Goal: Understand process/instructions: Learn how to perform a task or action

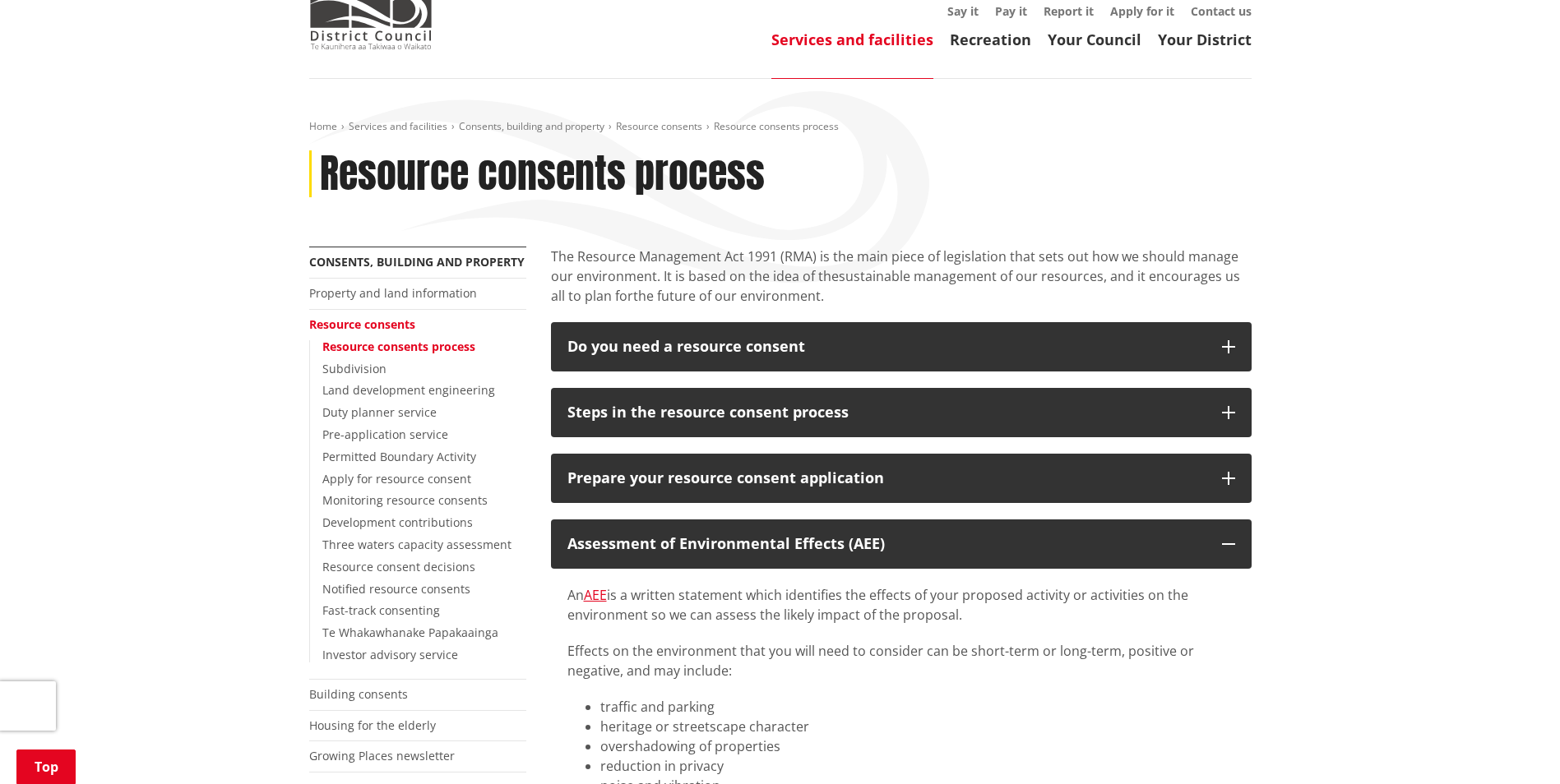
scroll to position [82, 0]
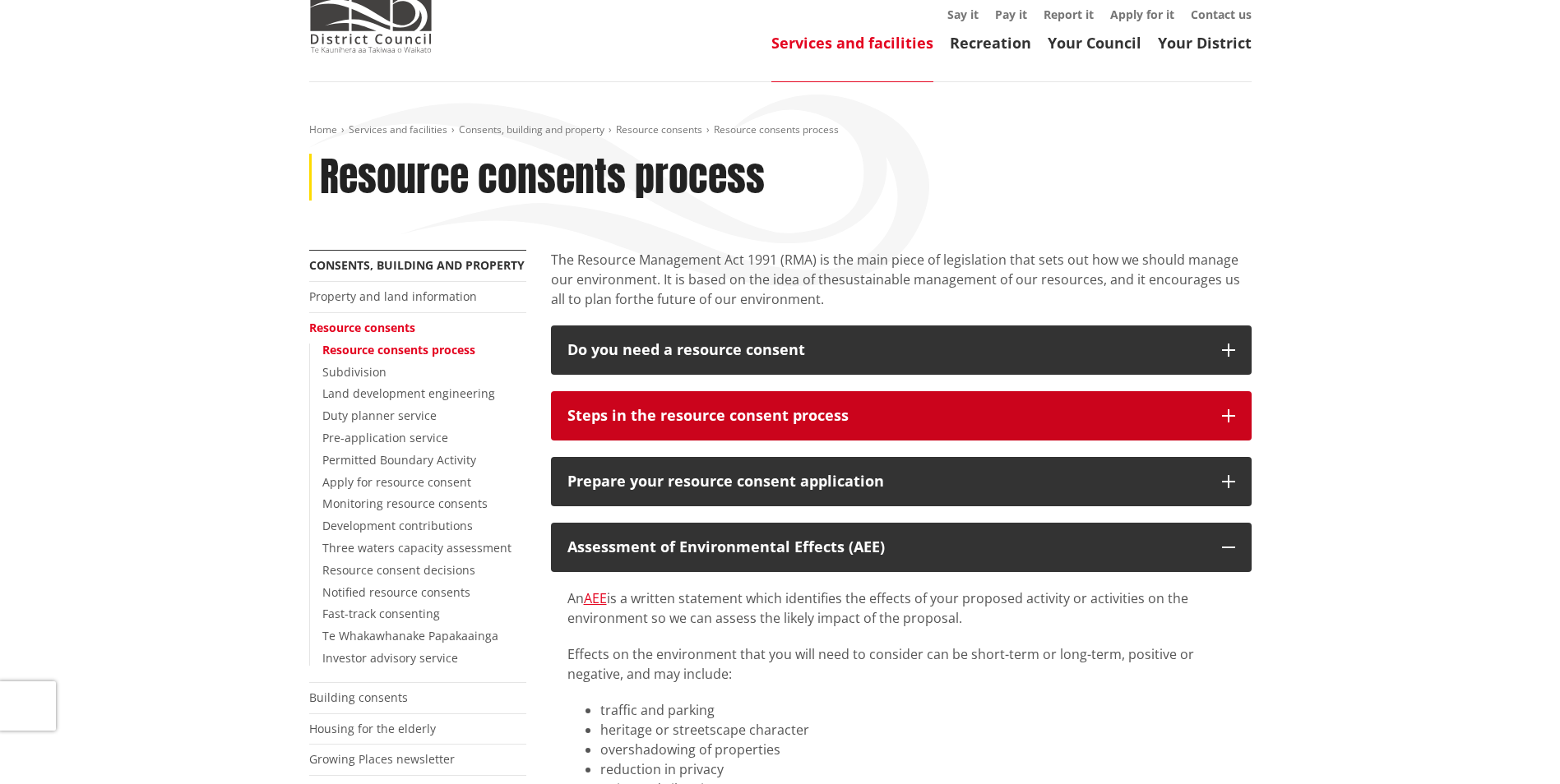
click at [879, 409] on div "Steps in the resource consent process" at bounding box center [886, 416] width 638 height 17
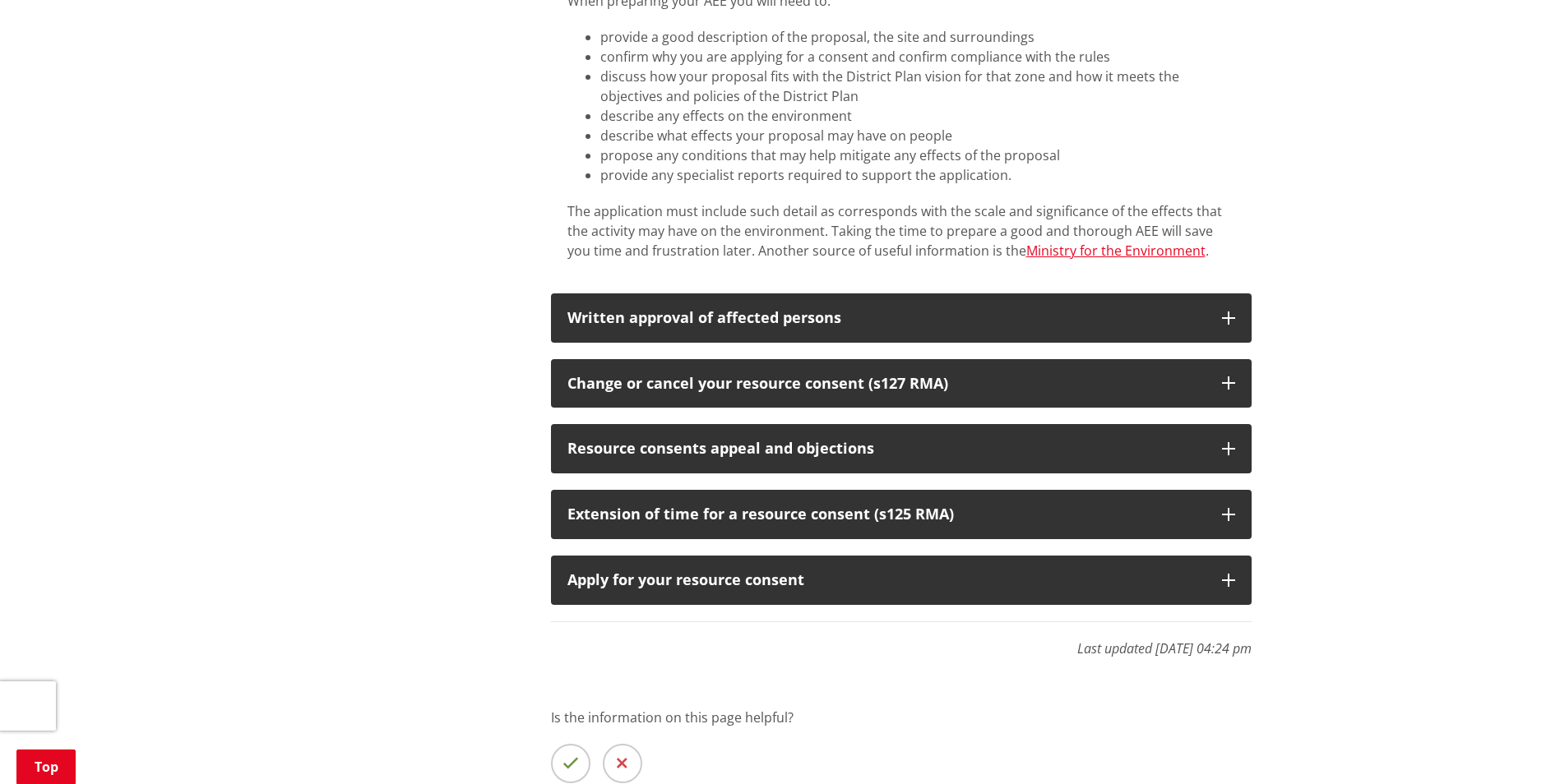
scroll to position [1890, 0]
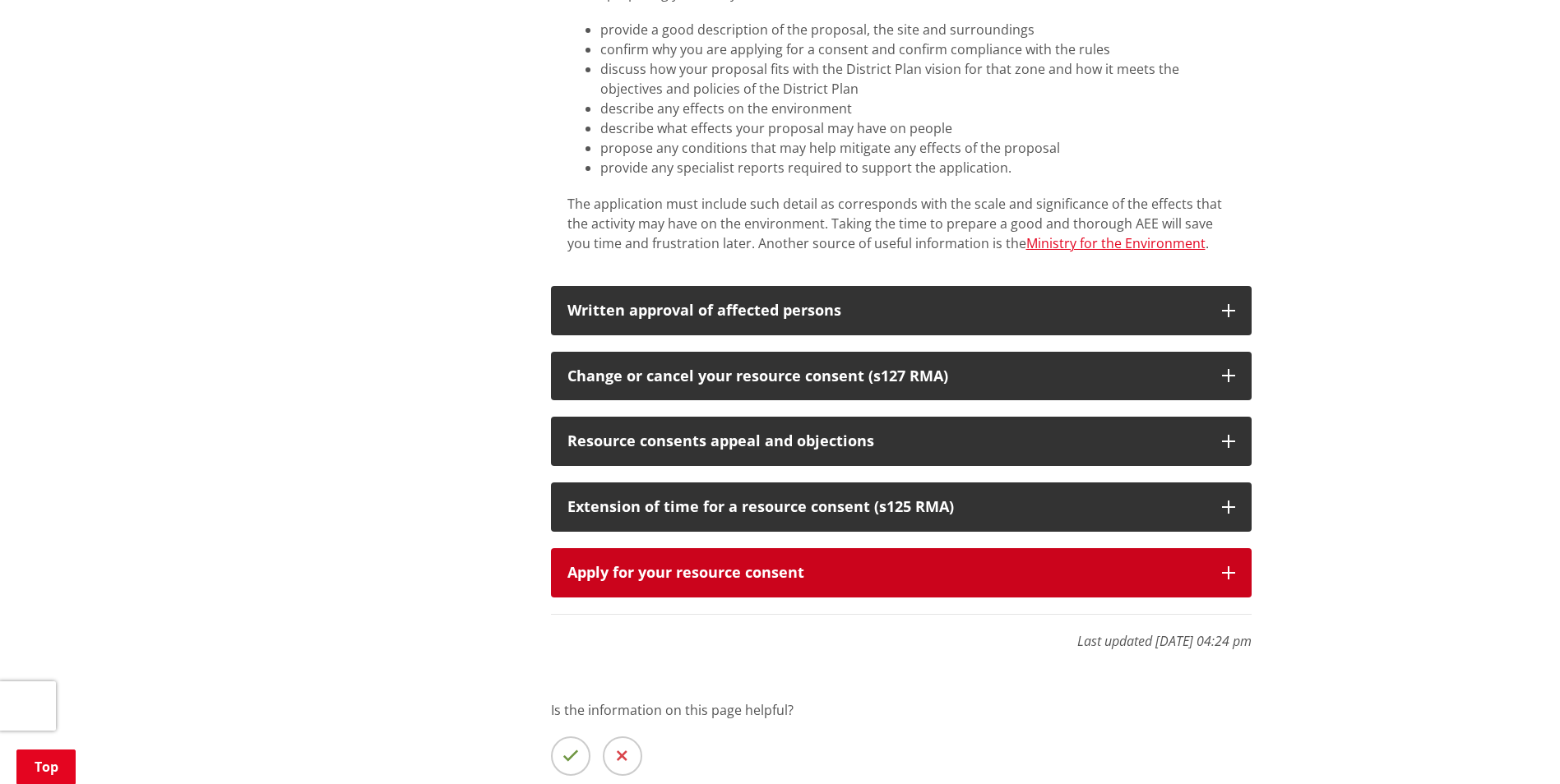
click at [906, 565] on div "Apply for your resource consent" at bounding box center [886, 573] width 638 height 17
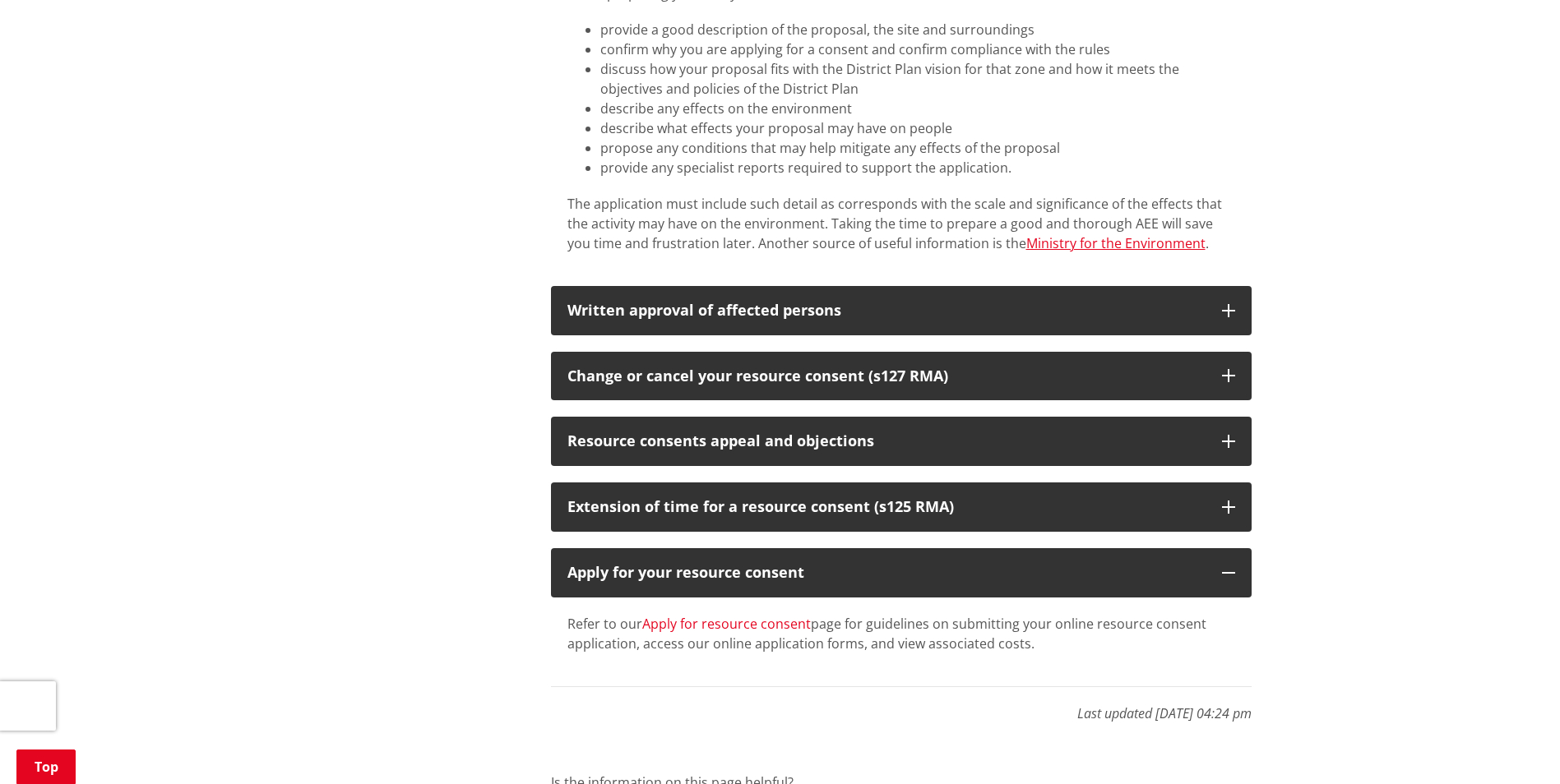
click at [753, 615] on link "Apply for resource consent" at bounding box center [726, 624] width 168 height 18
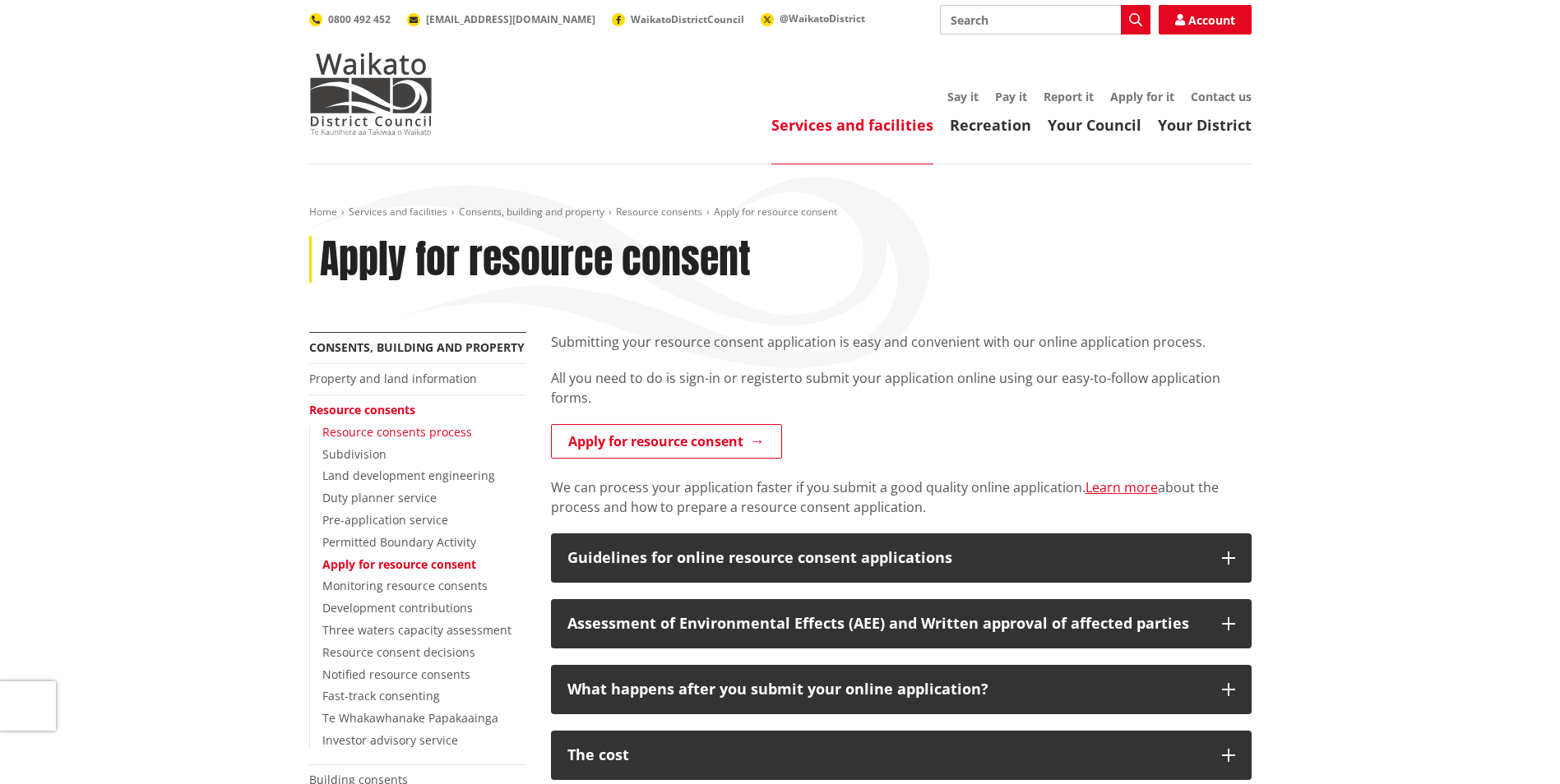
click at [436, 433] on link "Resource consents process" at bounding box center [397, 431] width 150 height 16
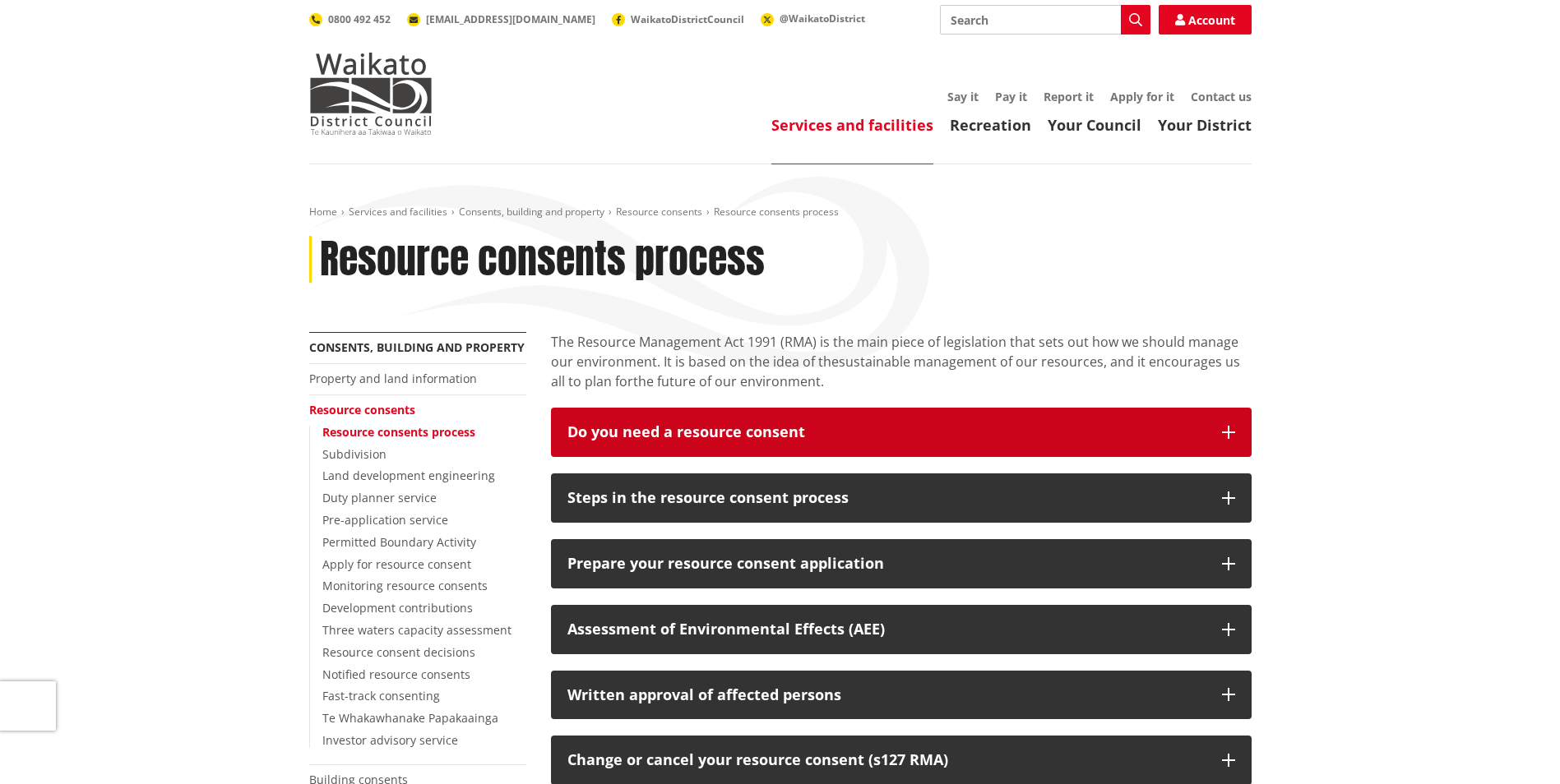
click at [922, 428] on div "Do you need a resource consent" at bounding box center [886, 432] width 638 height 17
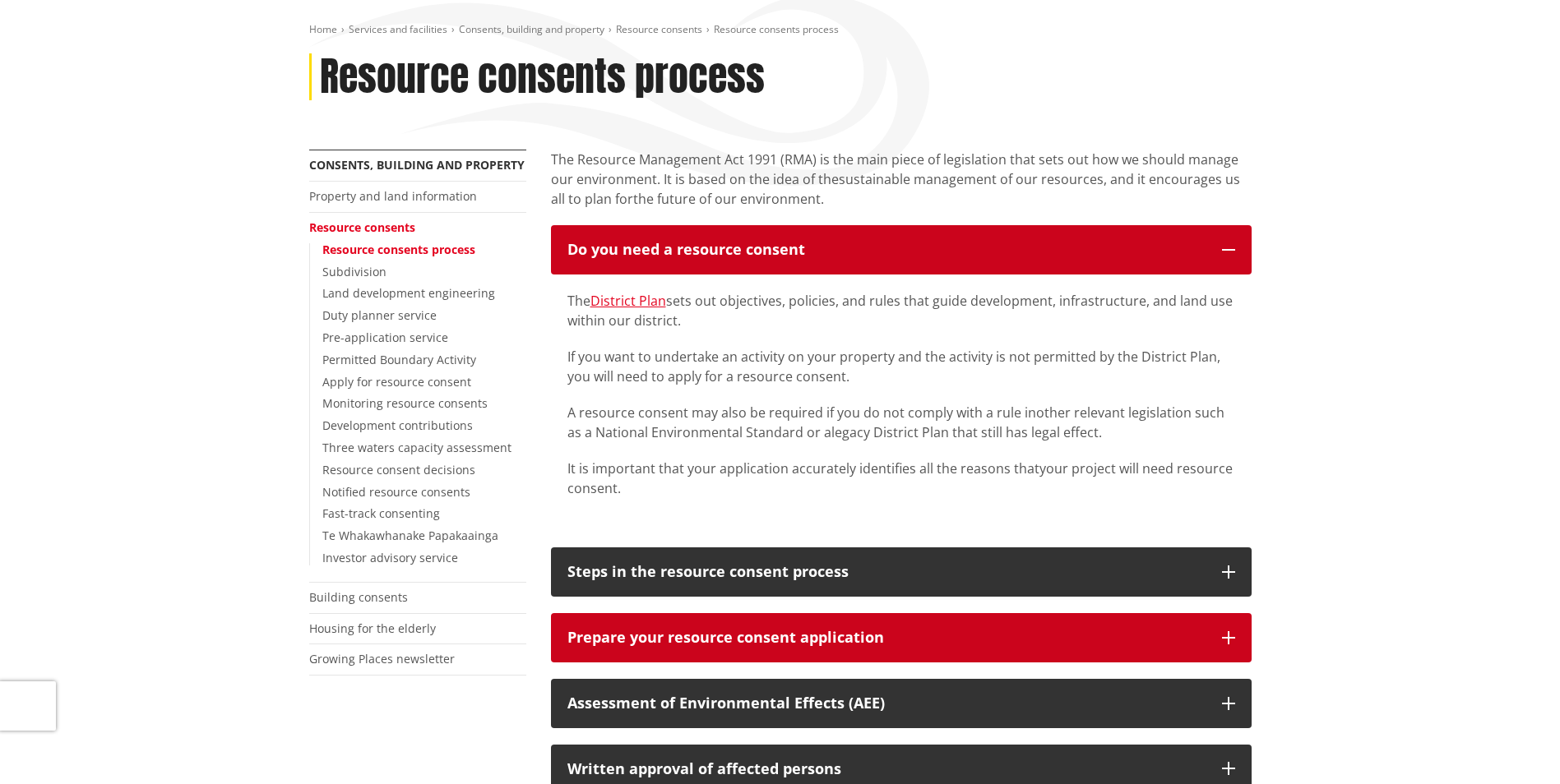
scroll to position [329, 0]
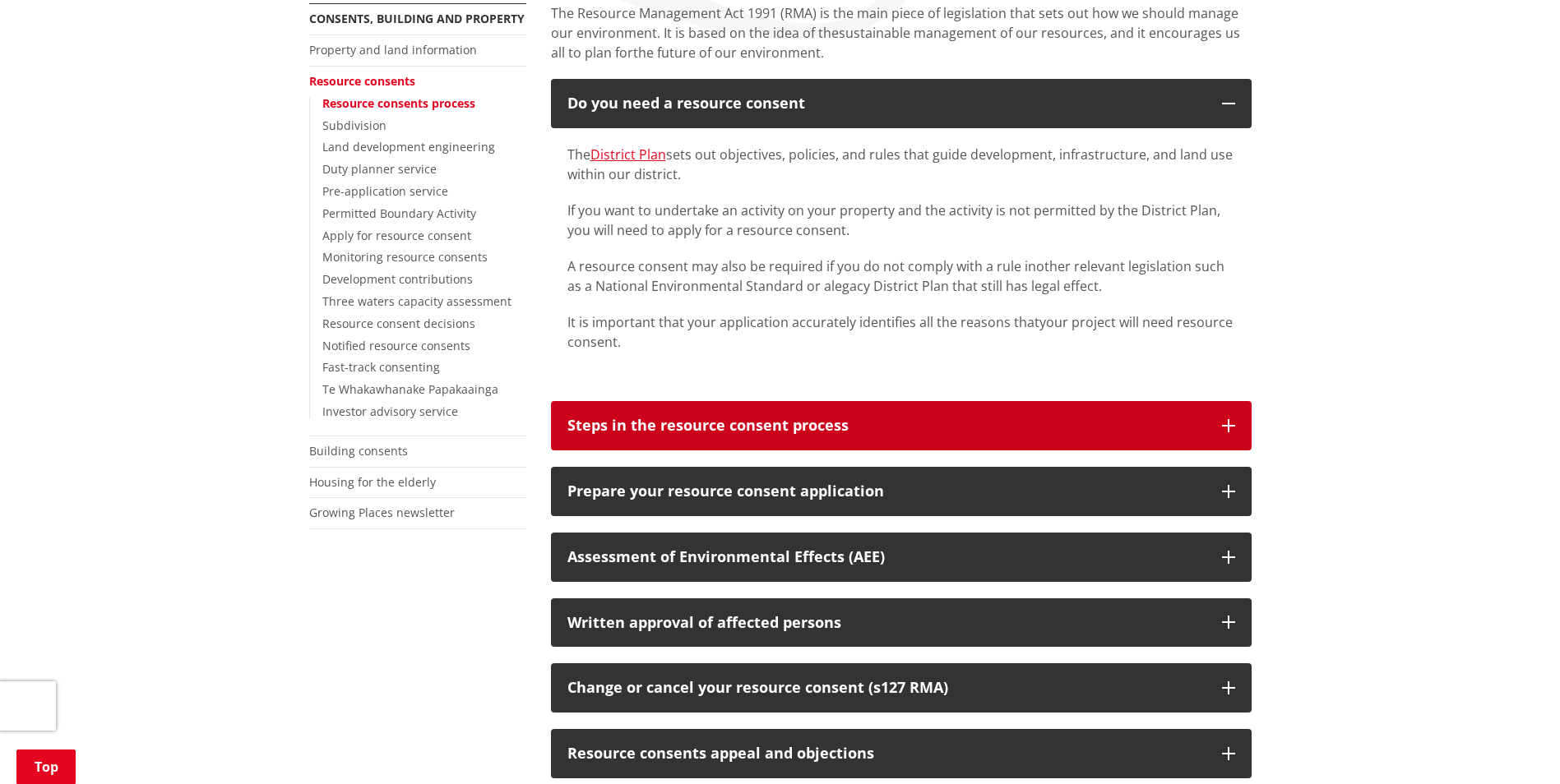
click at [887, 431] on div "Steps in the resource consent process" at bounding box center [886, 426] width 638 height 17
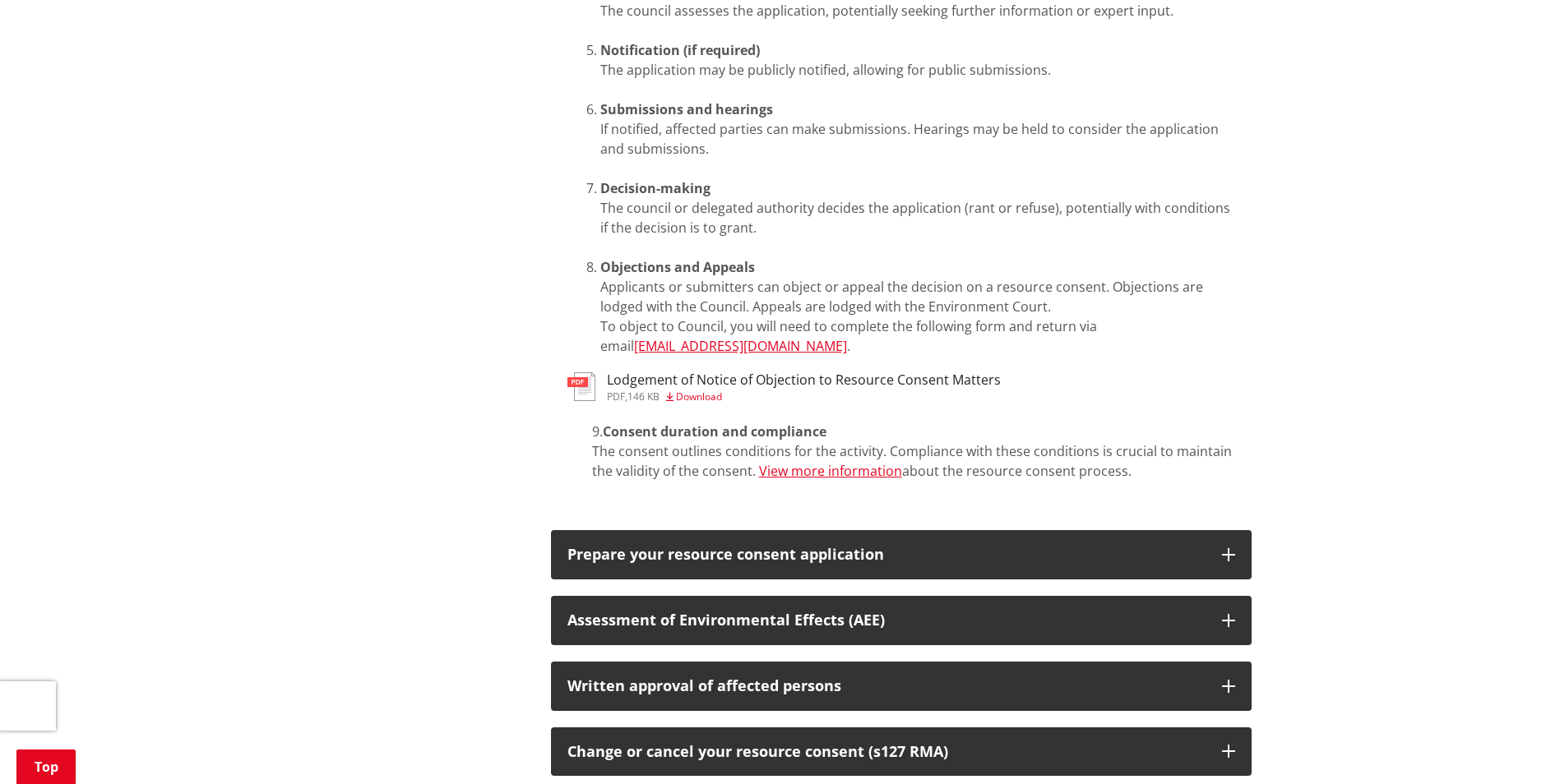
scroll to position [1315, 0]
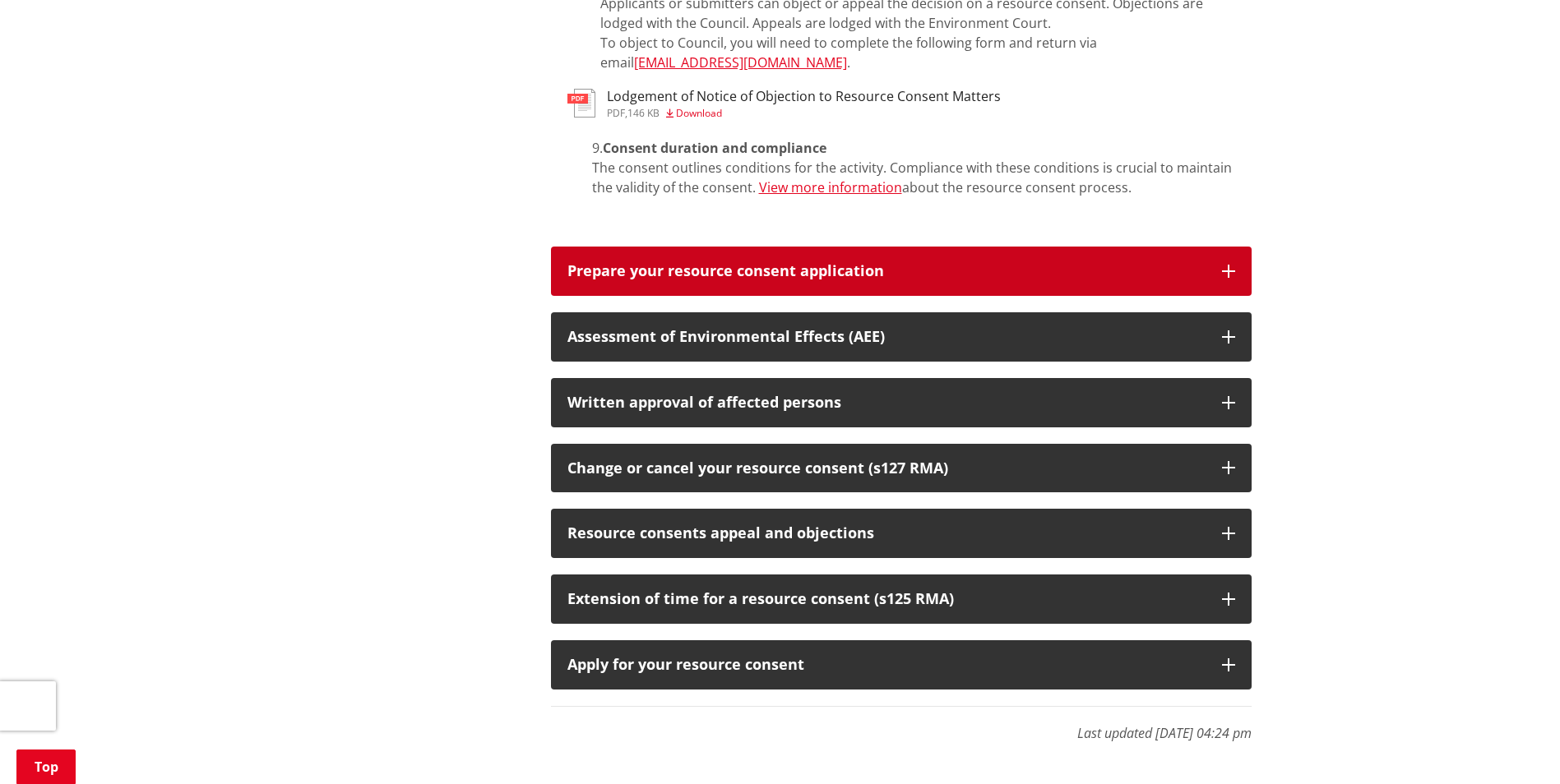
click at [931, 263] on div "Prepare your resource consent application" at bounding box center [886, 271] width 638 height 17
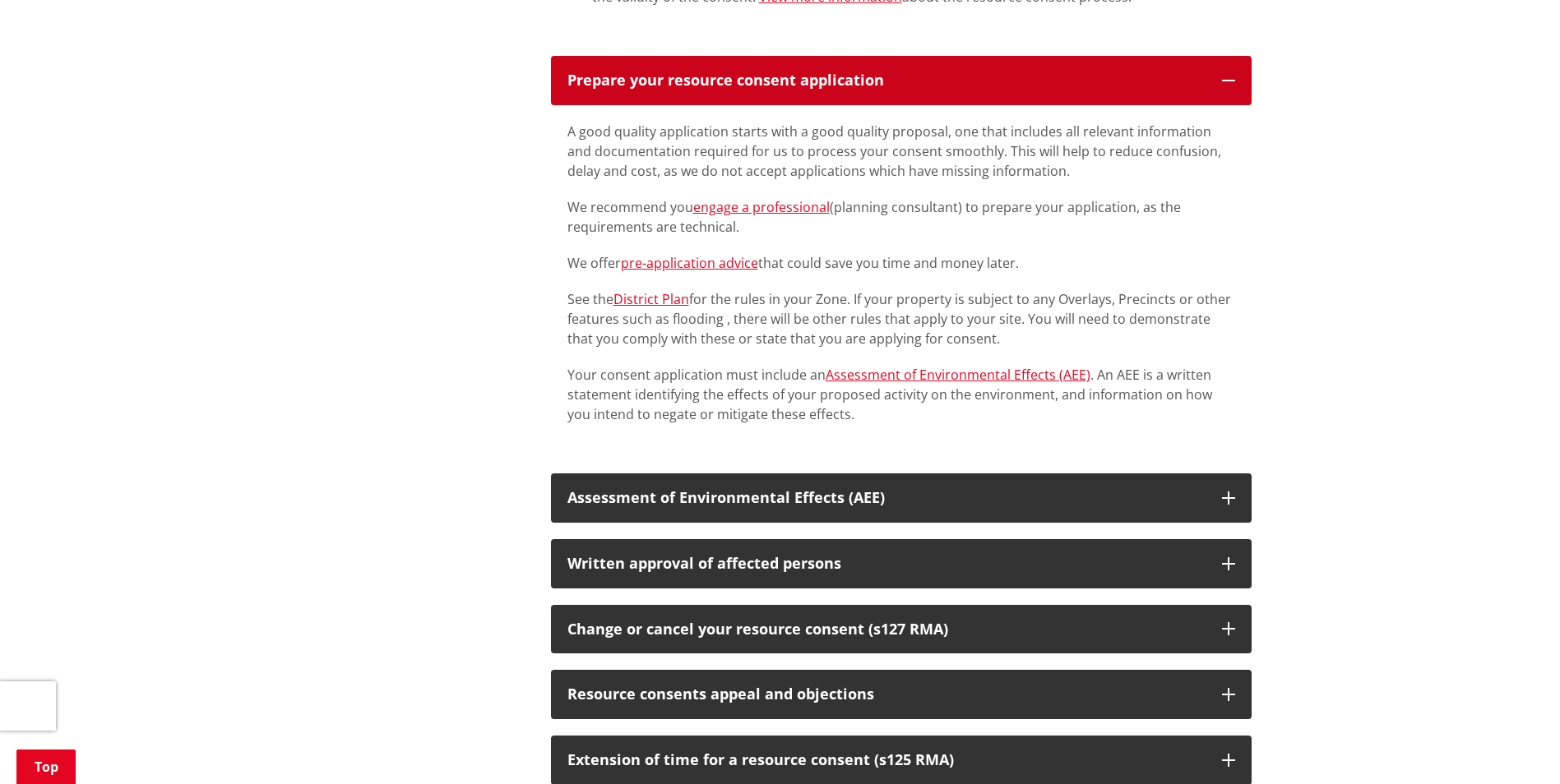
scroll to position [1726, 0]
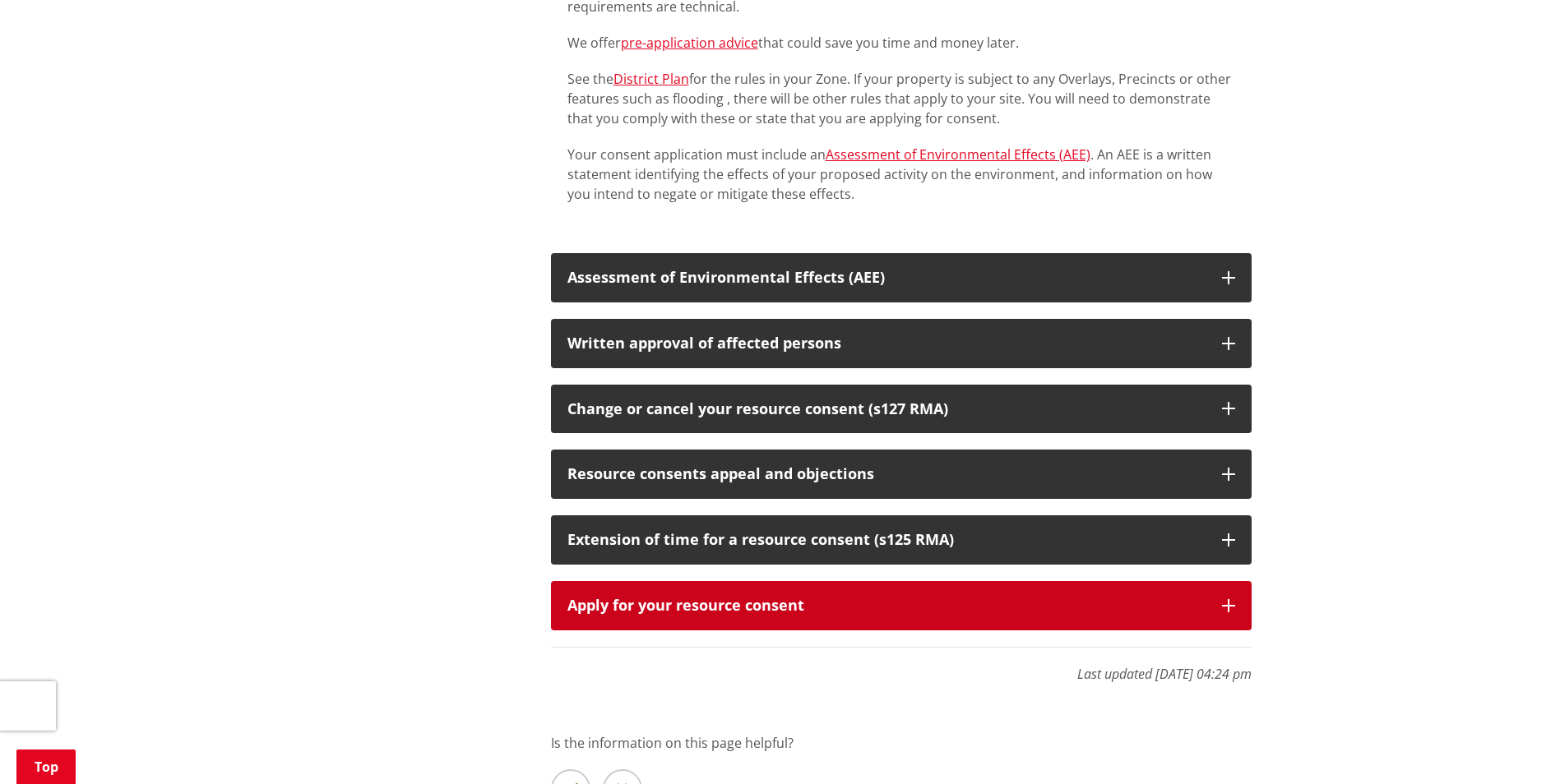
click at [857, 597] on div "Apply for your resource consent" at bounding box center [886, 606] width 638 height 17
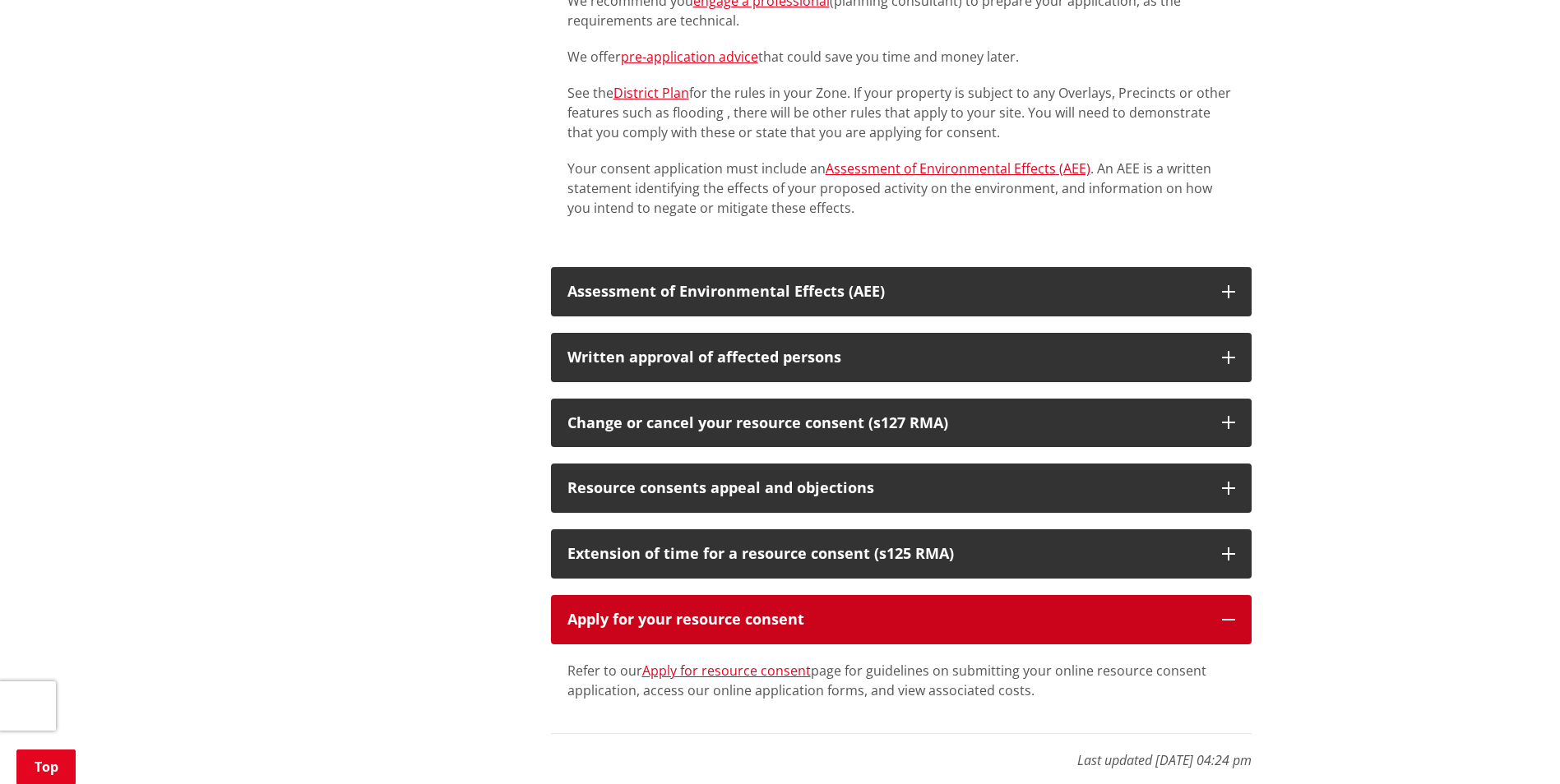
scroll to position [2007, 0]
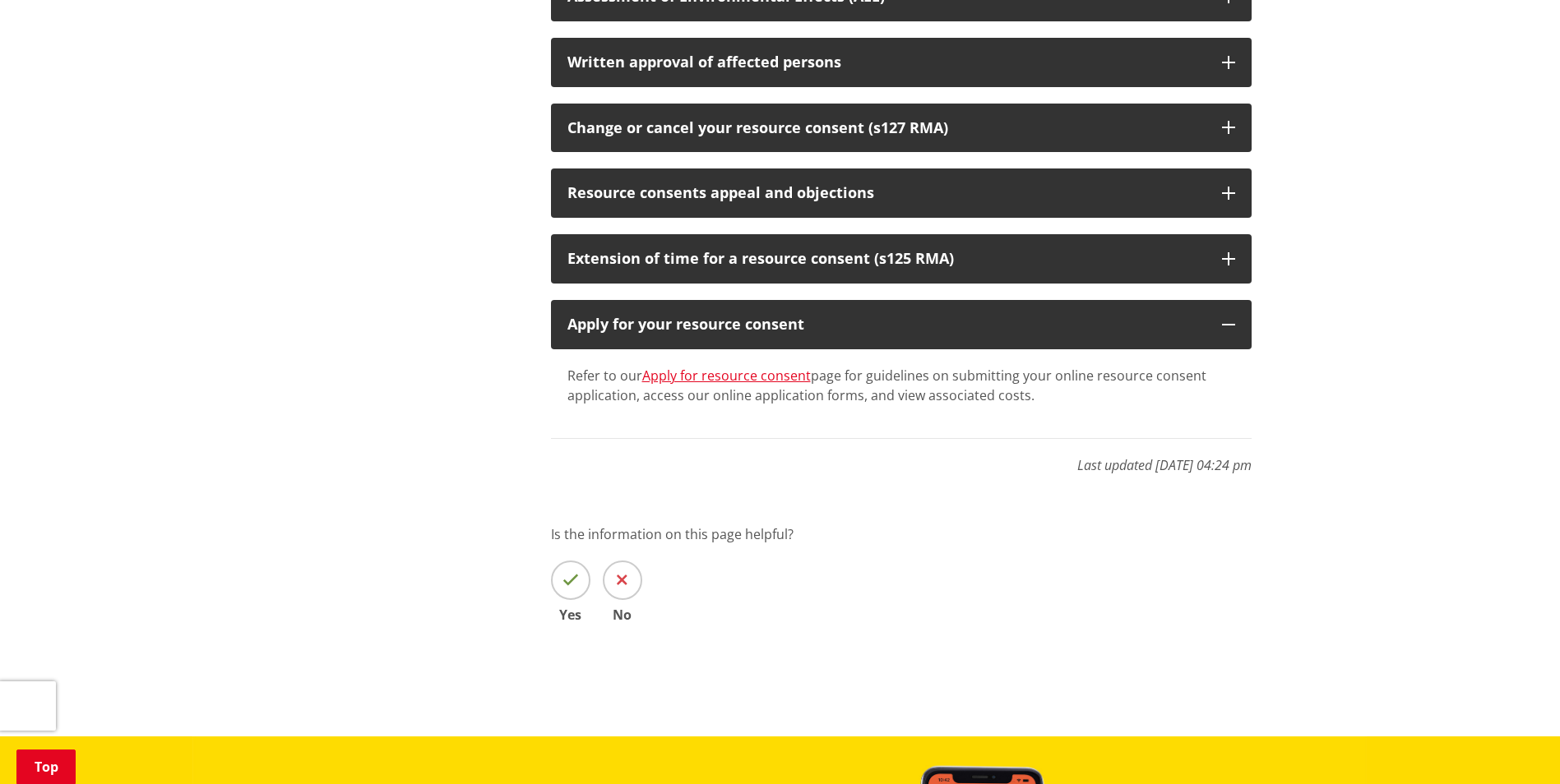
drag, startPoint x: 725, startPoint y: 357, endPoint x: 768, endPoint y: 367, distance: 44.1
click at [725, 367] on link "Apply for resource consent" at bounding box center [726, 376] width 168 height 18
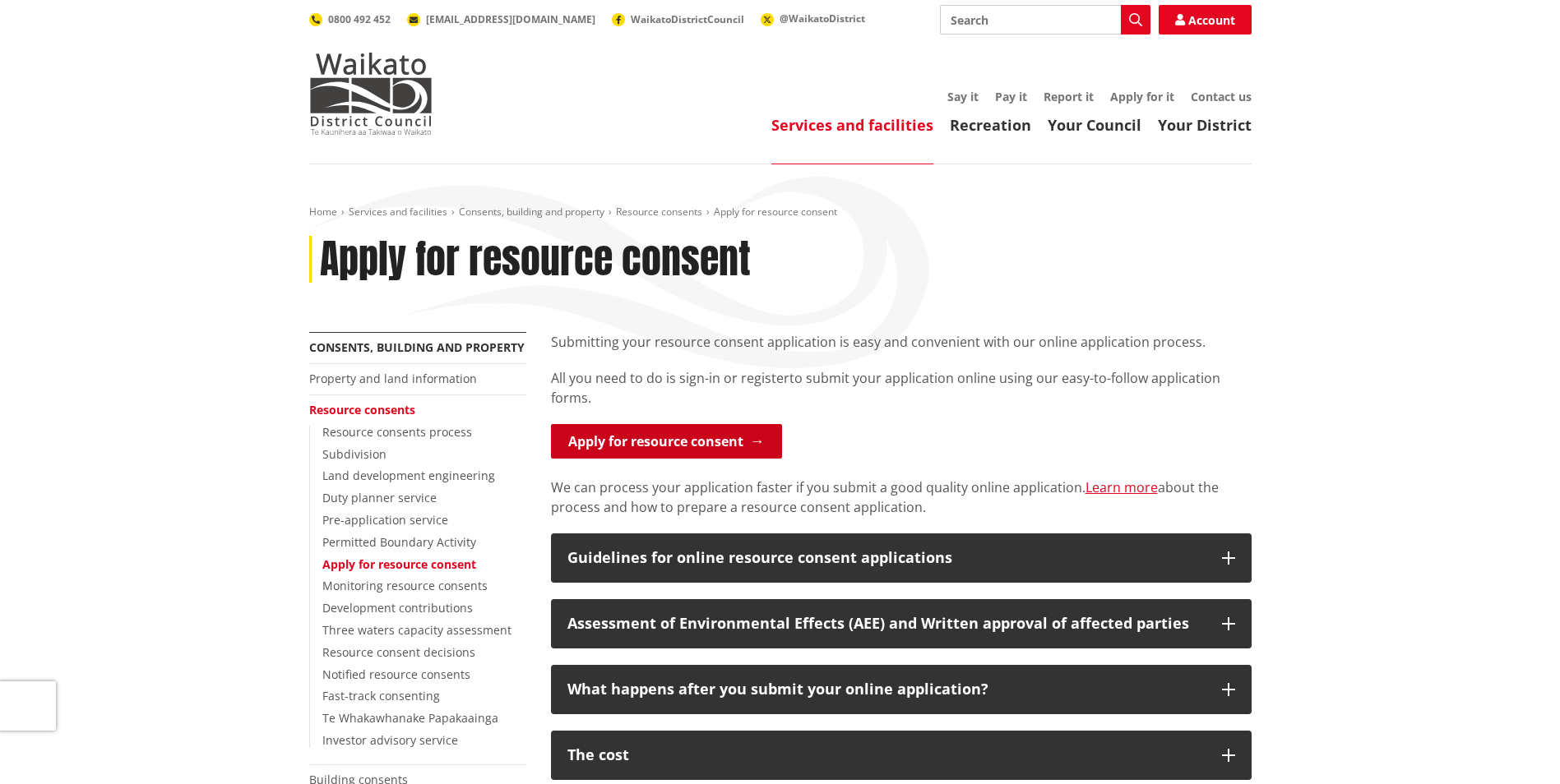
click at [660, 444] on link "Apply for resource consent" at bounding box center [666, 441] width 231 height 34
